Goal: Task Accomplishment & Management: Manage account settings

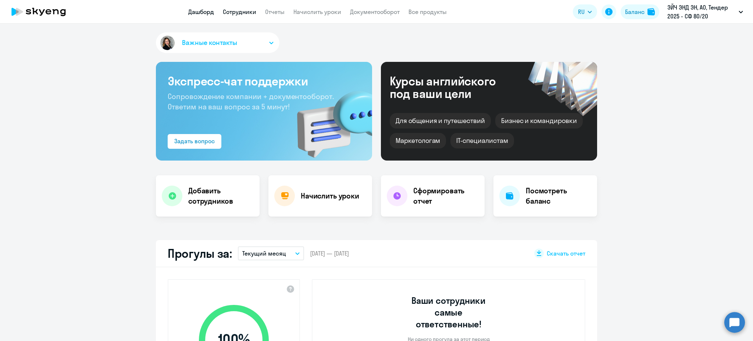
select select "30"
click at [240, 15] on link "Сотрудники" at bounding box center [239, 11] width 33 height 7
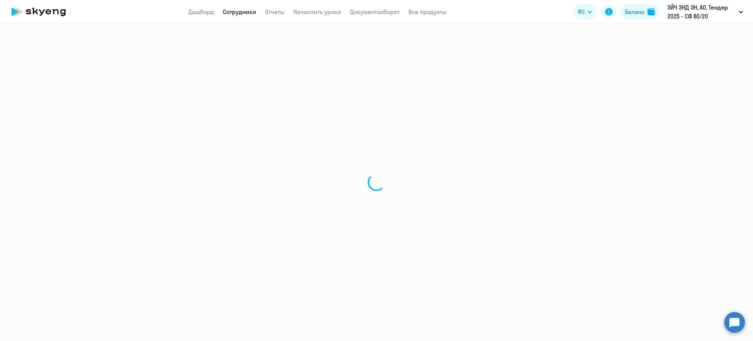
select select "30"
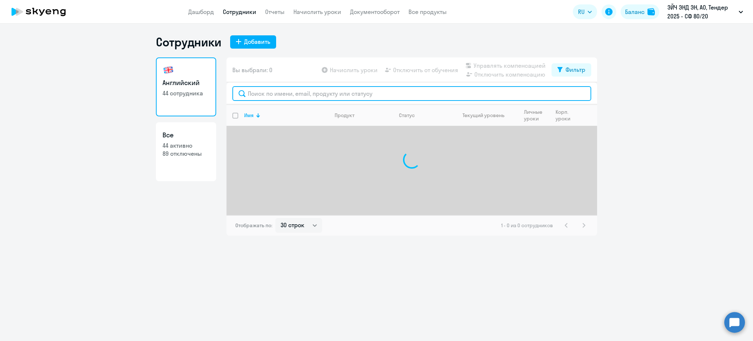
click at [274, 97] on input "text" at bounding box center [411, 93] width 359 height 15
paste input "[PERSON_NAME][EMAIL_ADDRESS][PERSON_NAME][DOMAIN_NAME]"
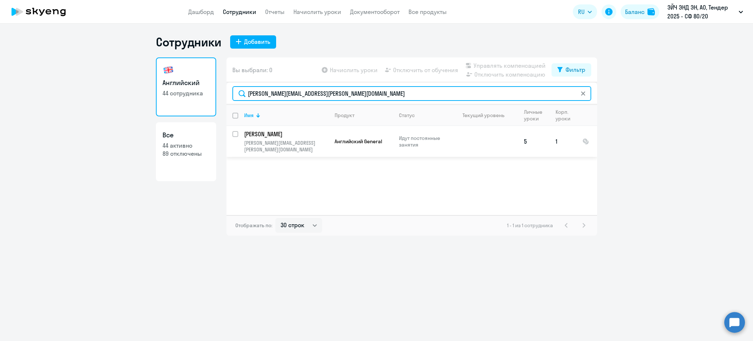
type input "[PERSON_NAME][EMAIL_ADDRESS][PERSON_NAME][DOMAIN_NAME]"
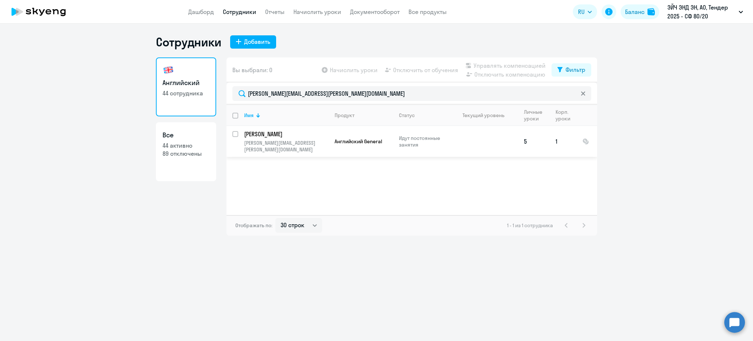
click at [236, 134] on input "select row 22400812" at bounding box center [239, 138] width 15 height 15
checkbox input "true"
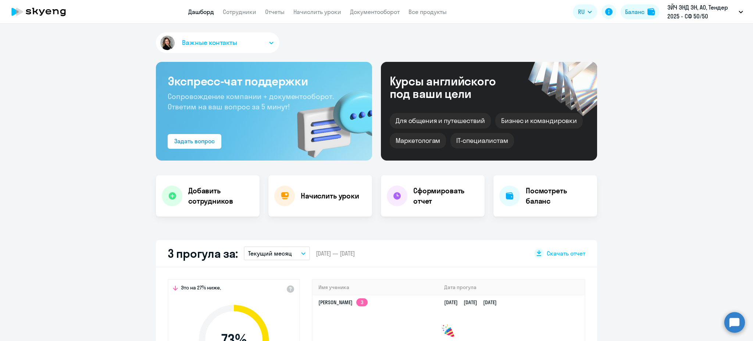
select select "30"
click at [240, 4] on app-header "Дашборд Сотрудники Отчеты Начислить уроки Документооборот Все продукты Дашборд …" at bounding box center [376, 12] width 753 height 24
click at [238, 15] on app-menu-item-link "Сотрудники" at bounding box center [239, 11] width 33 height 9
click at [241, 16] on app-header "Дашборд Сотрудники Отчеты Начислить уроки Документооборот Все продукты Дашборд …" at bounding box center [376, 12] width 753 height 24
click at [239, 10] on link "Сотрудники" at bounding box center [239, 11] width 33 height 7
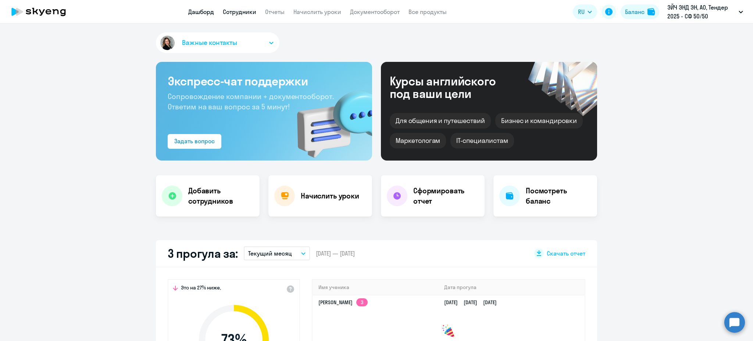
select select "30"
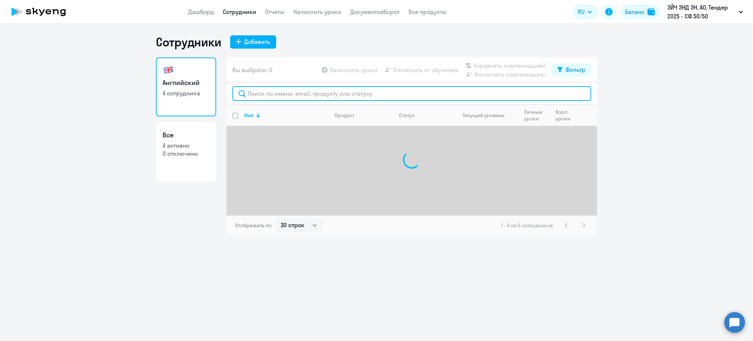
click at [260, 98] on input "text" at bounding box center [411, 93] width 359 height 15
paste input "[PERSON_NAME][EMAIL_ADDRESS][DOMAIN_NAME]"
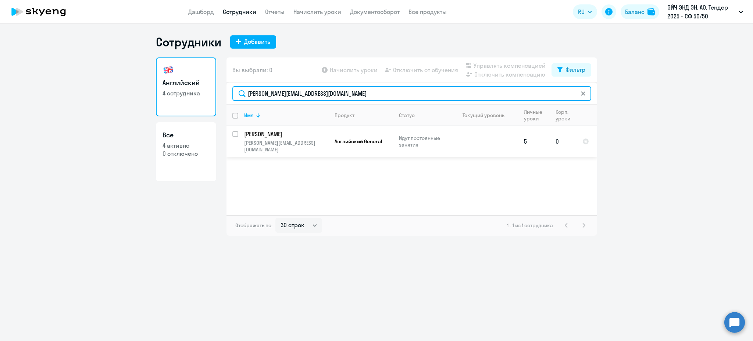
type input "[PERSON_NAME][EMAIL_ADDRESS][DOMAIN_NAME]"
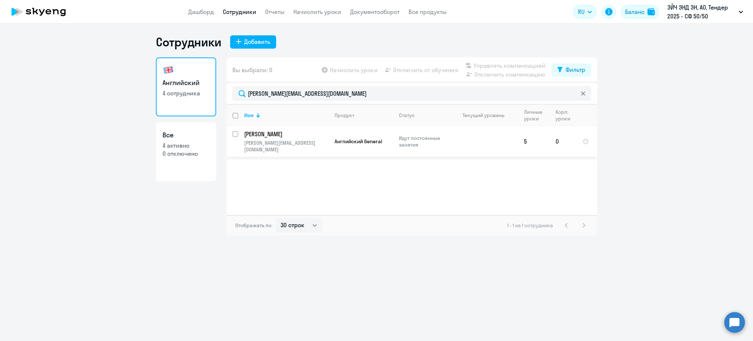
click at [233, 134] on div at bounding box center [235, 134] width 7 height 6
click at [236, 133] on input "select row 22400812" at bounding box center [239, 138] width 15 height 15
checkbox input "true"
click at [482, 63] on span "Управлять компенсацией" at bounding box center [510, 65] width 72 height 9
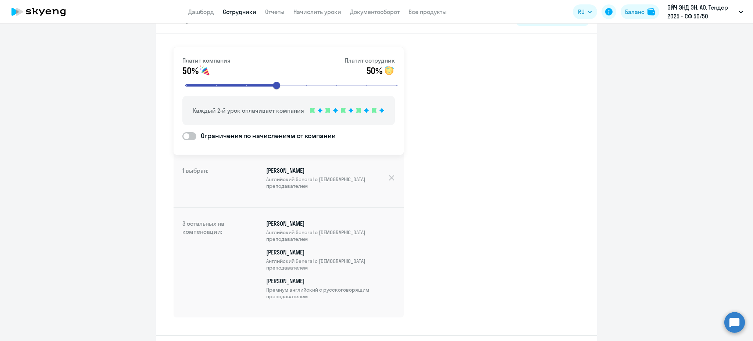
scroll to position [54, 0]
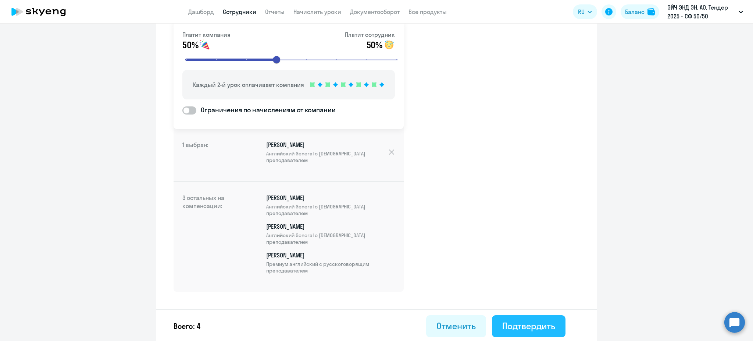
click at [534, 324] on div "Подтвердить" at bounding box center [528, 326] width 53 height 12
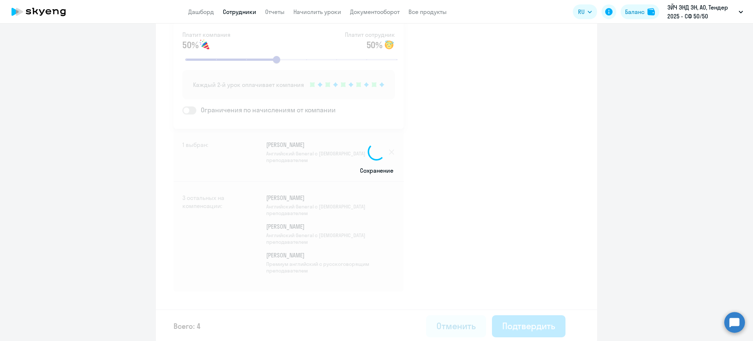
select select "30"
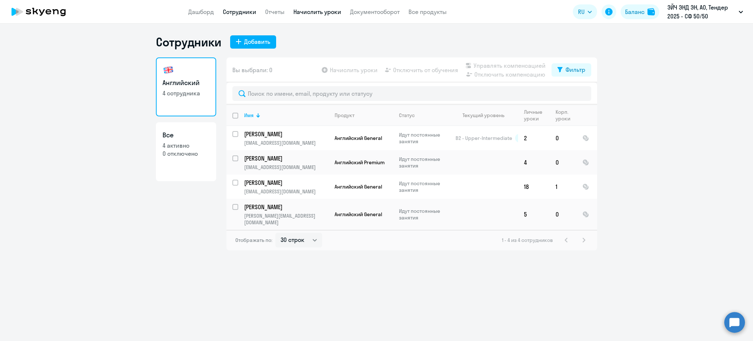
click at [303, 11] on link "Начислить уроки" at bounding box center [317, 11] width 48 height 7
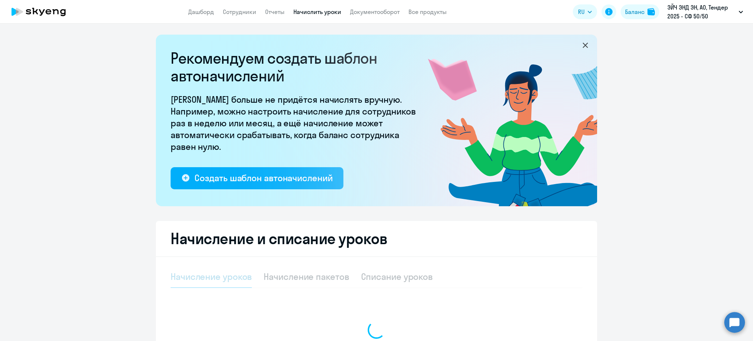
select select "10"
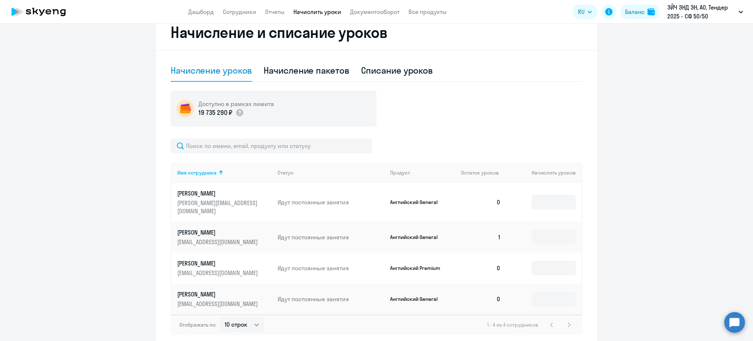
scroll to position [233, 0]
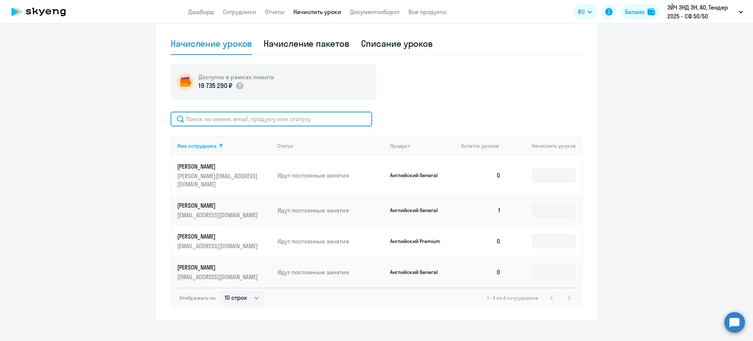
click at [272, 114] on input "text" at bounding box center [272, 118] width 202 height 15
paste input "[PERSON_NAME][EMAIL_ADDRESS][DOMAIN_NAME]"
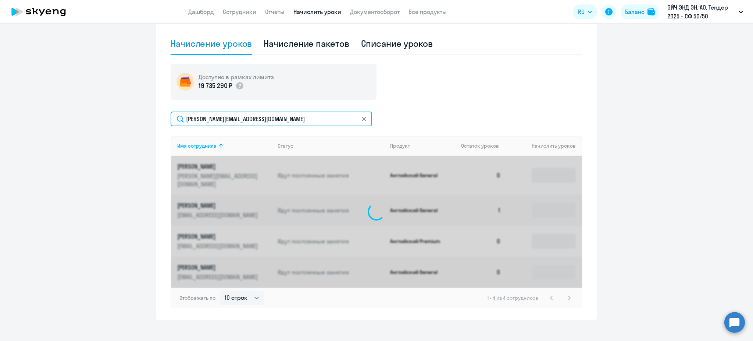
scroll to position [199, 0]
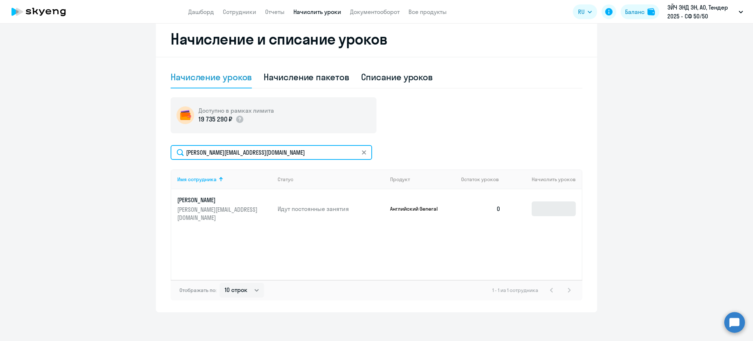
type input "[PERSON_NAME][EMAIL_ADDRESS][DOMAIN_NAME]"
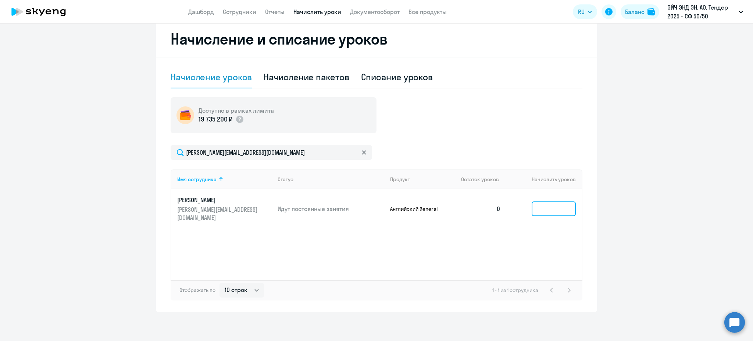
click at [550, 206] on input at bounding box center [554, 208] width 44 height 15
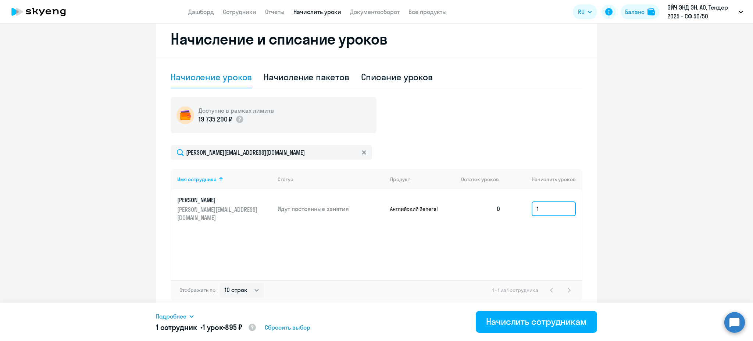
type input "1"
click at [547, 256] on div "Имя сотрудника Статус Продукт Остаток уроков [PERSON_NAME] уроков [PERSON_NAME]…" at bounding box center [377, 224] width 412 height 110
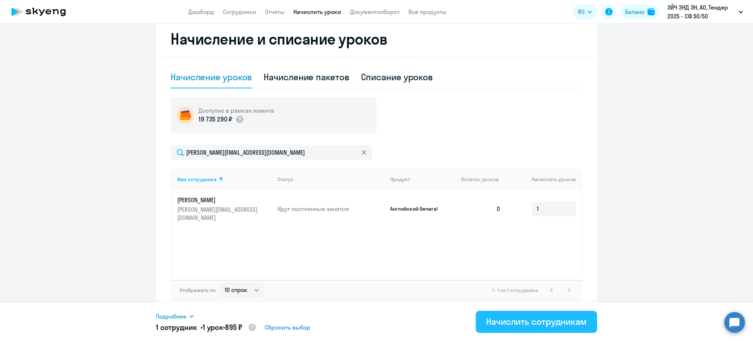
click at [562, 325] on div "Начислить сотрудникам" at bounding box center [536, 321] width 101 height 12
